Goal: Navigation & Orientation: Go to known website

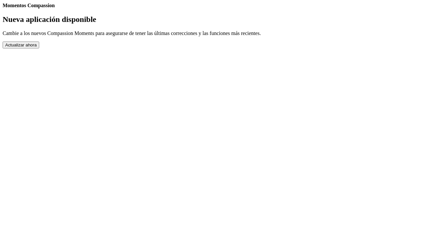
drag, startPoint x: 0, startPoint y: 0, endPoint x: 227, endPoint y: 203, distance: 304.8
click at [39, 48] on button "Actualizar ahora" at bounding box center [21, 44] width 37 height 7
